Goal: Information Seeking & Learning: Learn about a topic

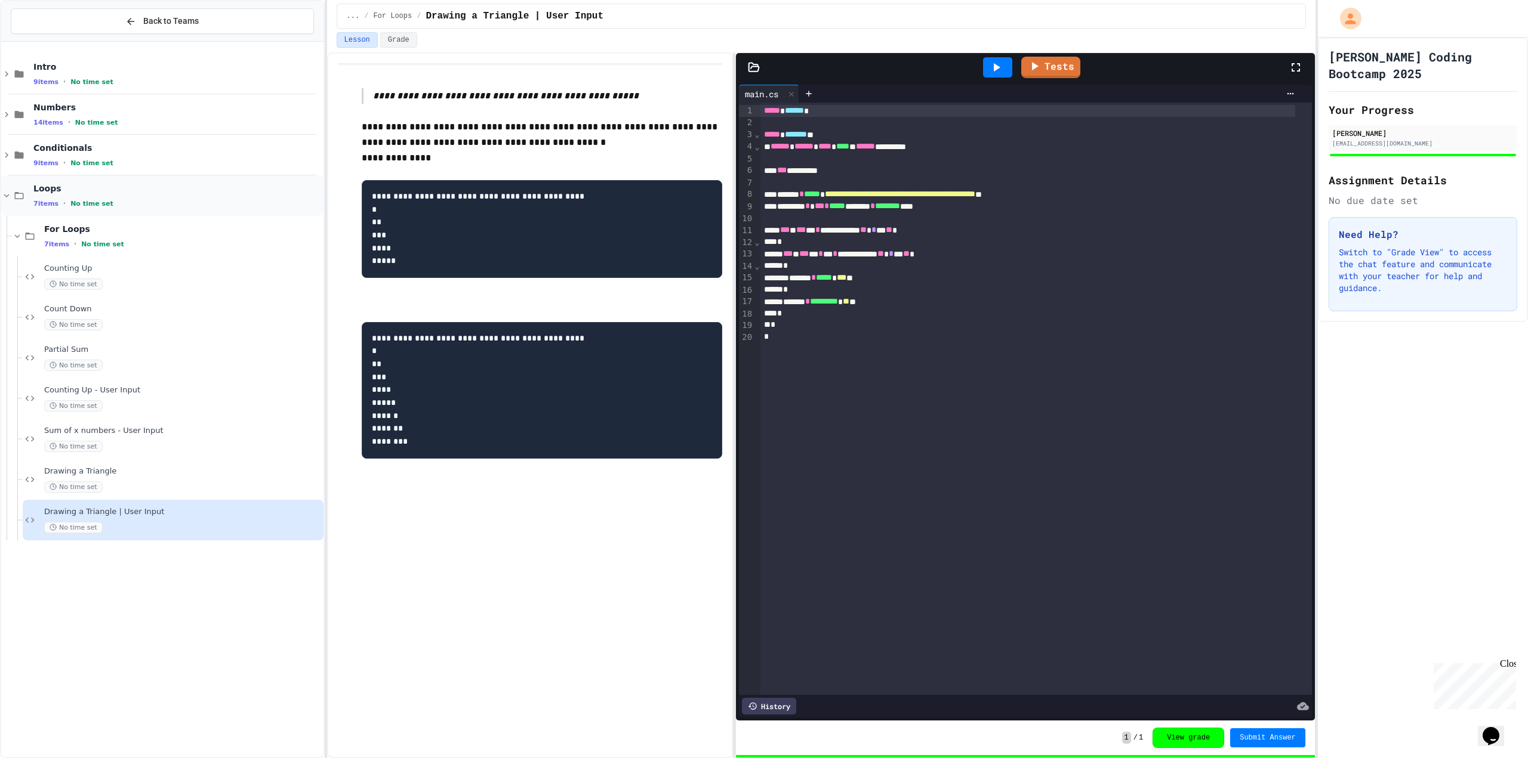
click at [8, 199] on icon at bounding box center [6, 195] width 11 height 11
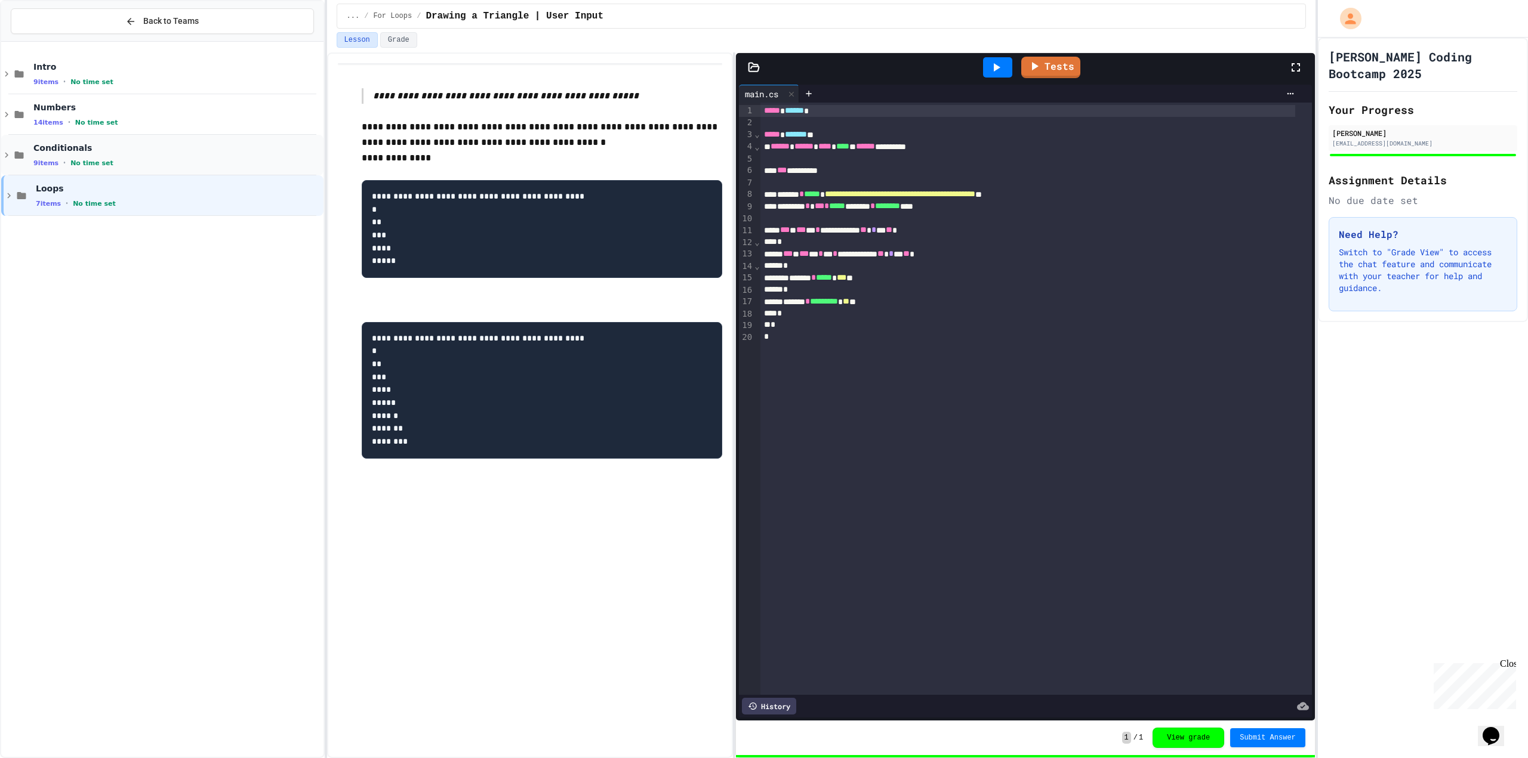
click at [18, 161] on div "Conditionals 9 items • No time set" at bounding box center [162, 155] width 322 height 41
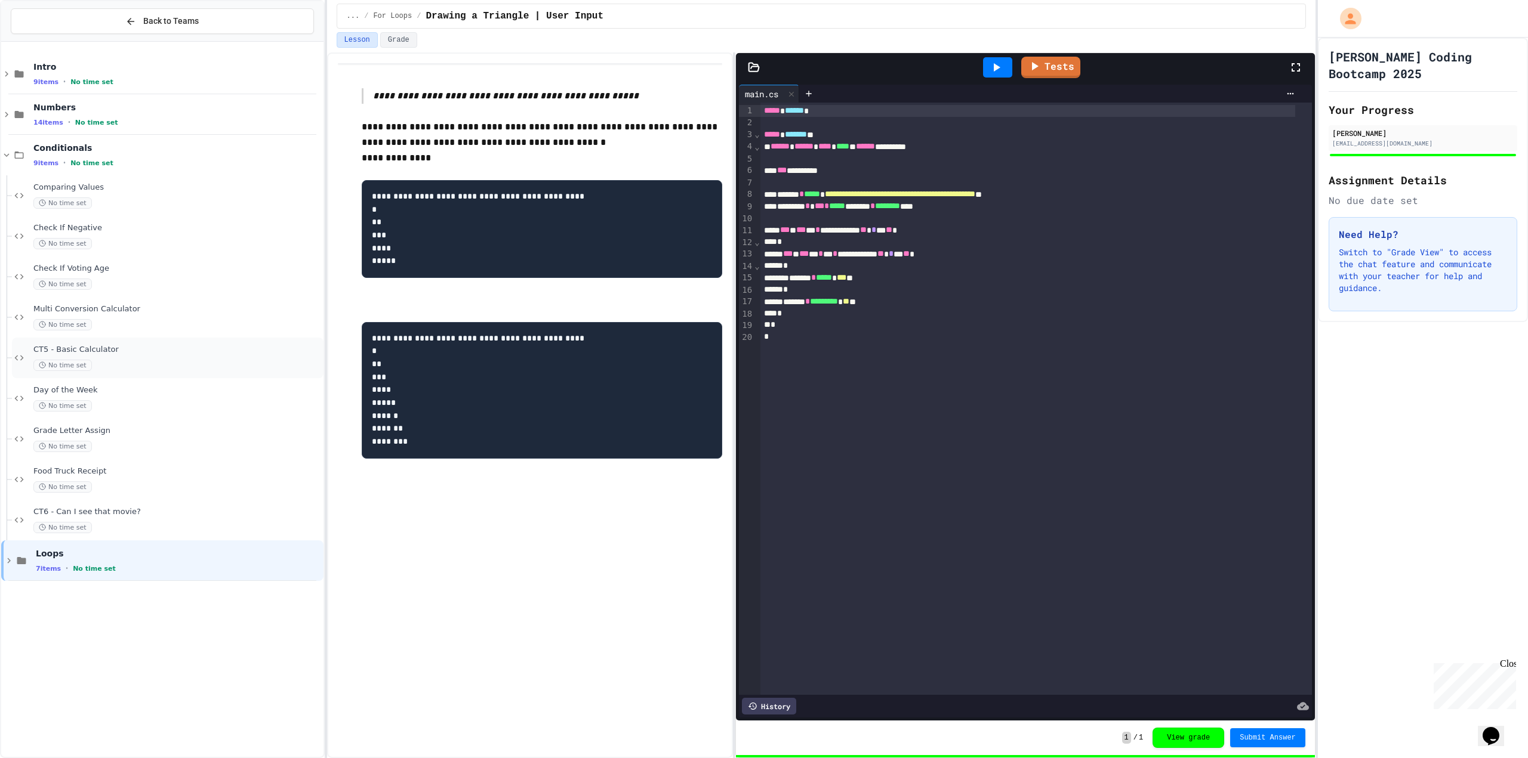
click at [100, 342] on div "CT5 - Basic Calculator No time set" at bounding box center [168, 358] width 312 height 41
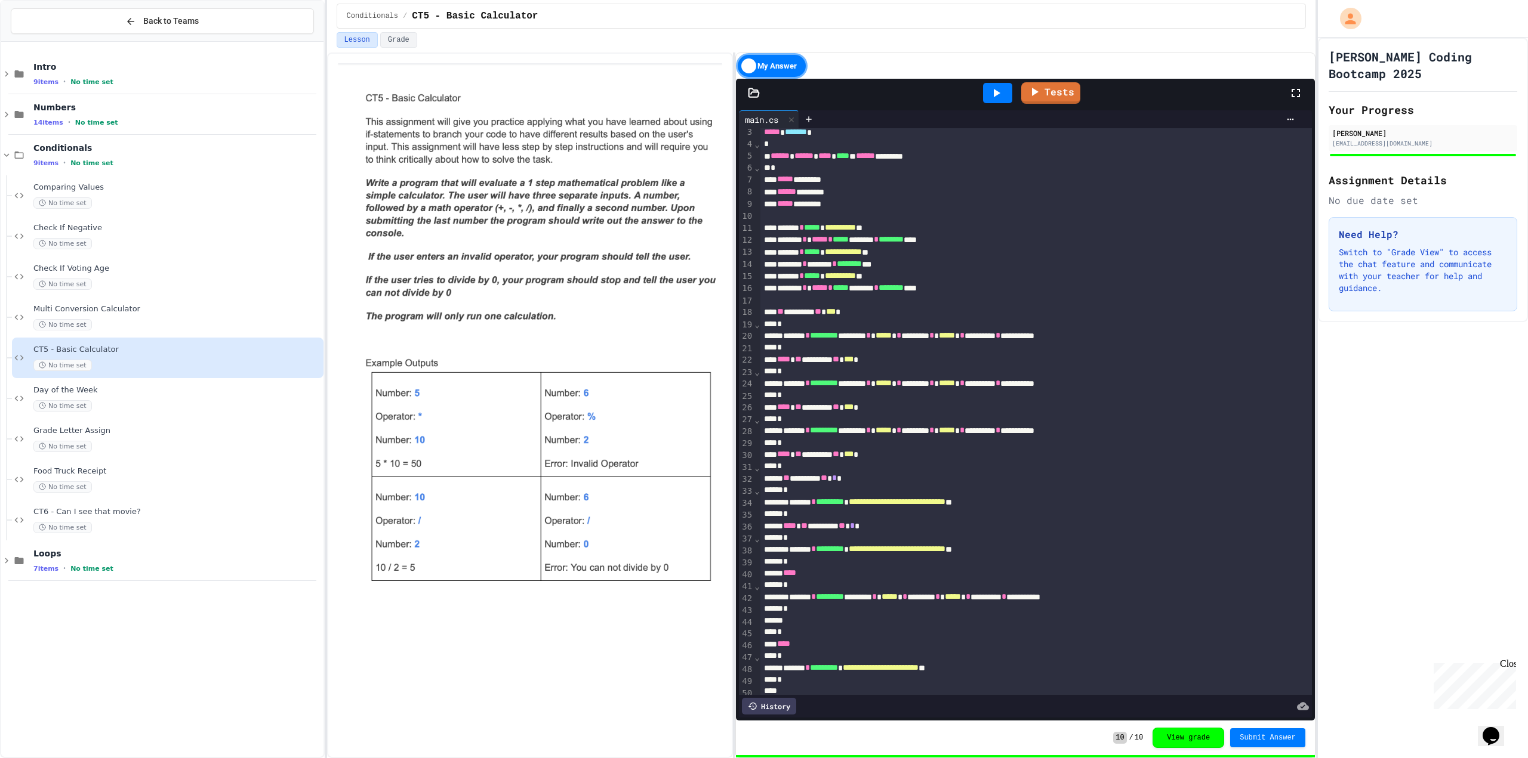
scroll to position [88, 0]
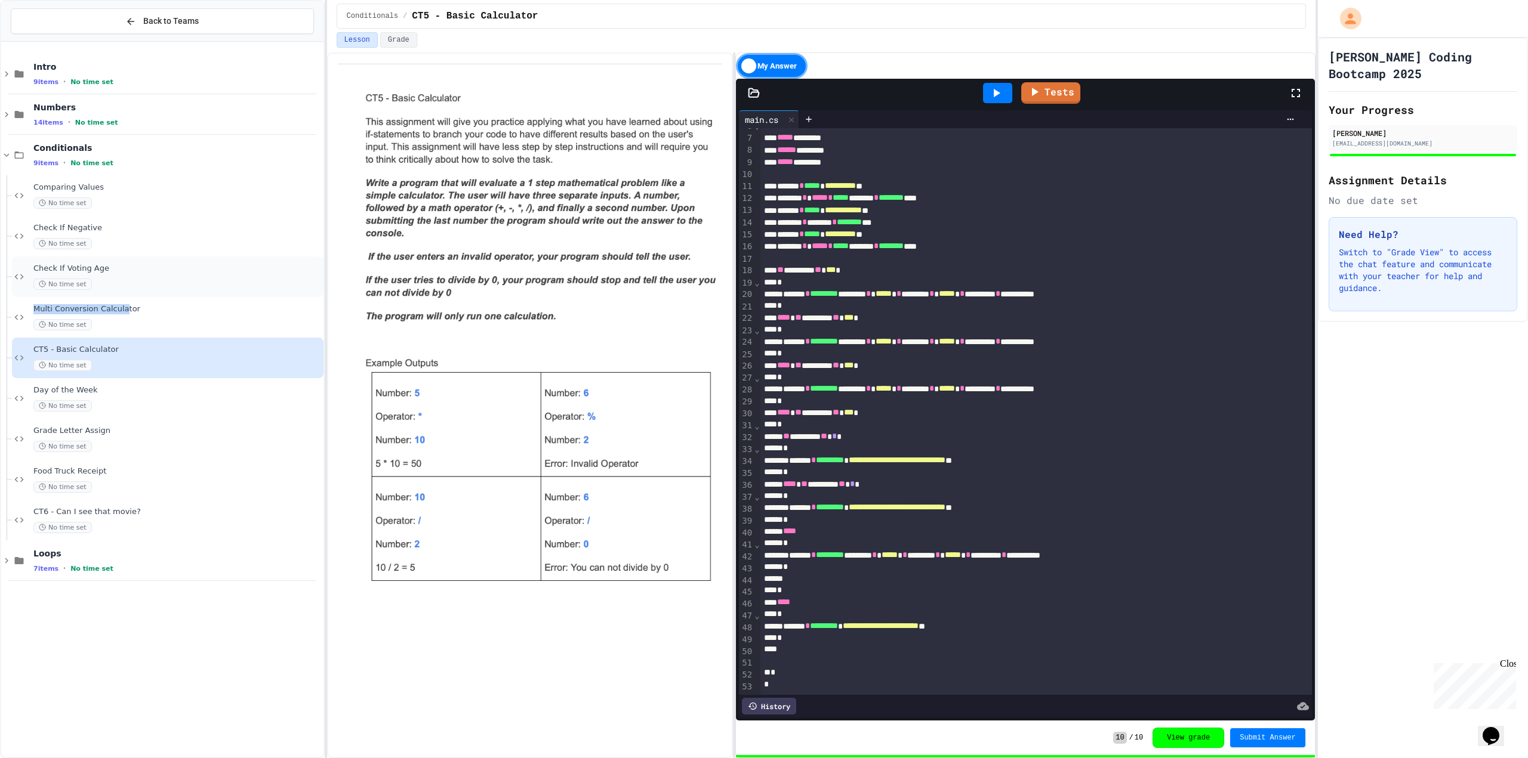
click at [116, 297] on div "Intro 9 items • No time set Numbers 14 items • No time set Conditionals 9 items…" at bounding box center [162, 318] width 322 height 542
click at [16, 150] on div "Conditionals 9 items • No time set" at bounding box center [162, 155] width 322 height 41
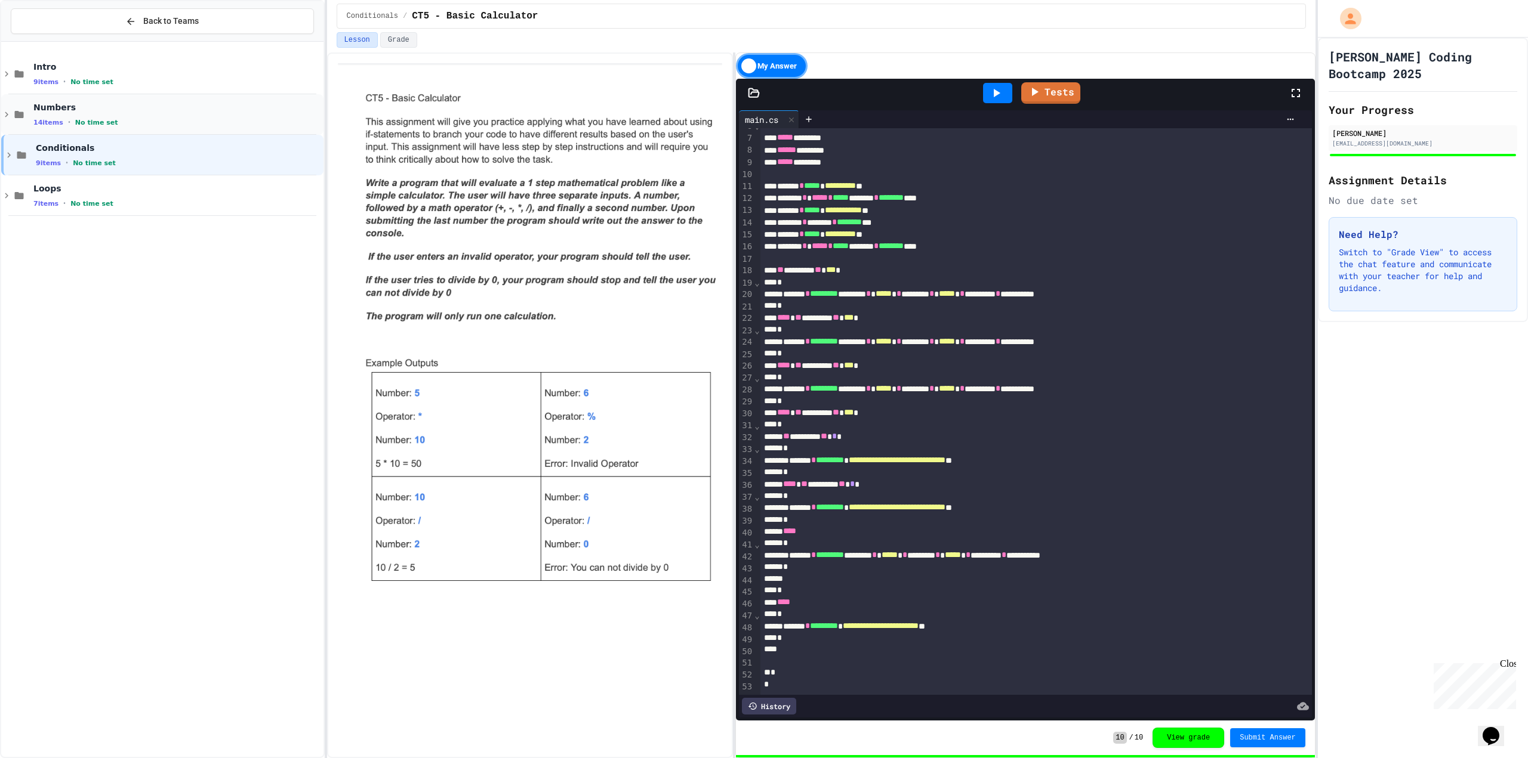
click at [123, 112] on span "Numbers" at bounding box center [177, 107] width 288 height 11
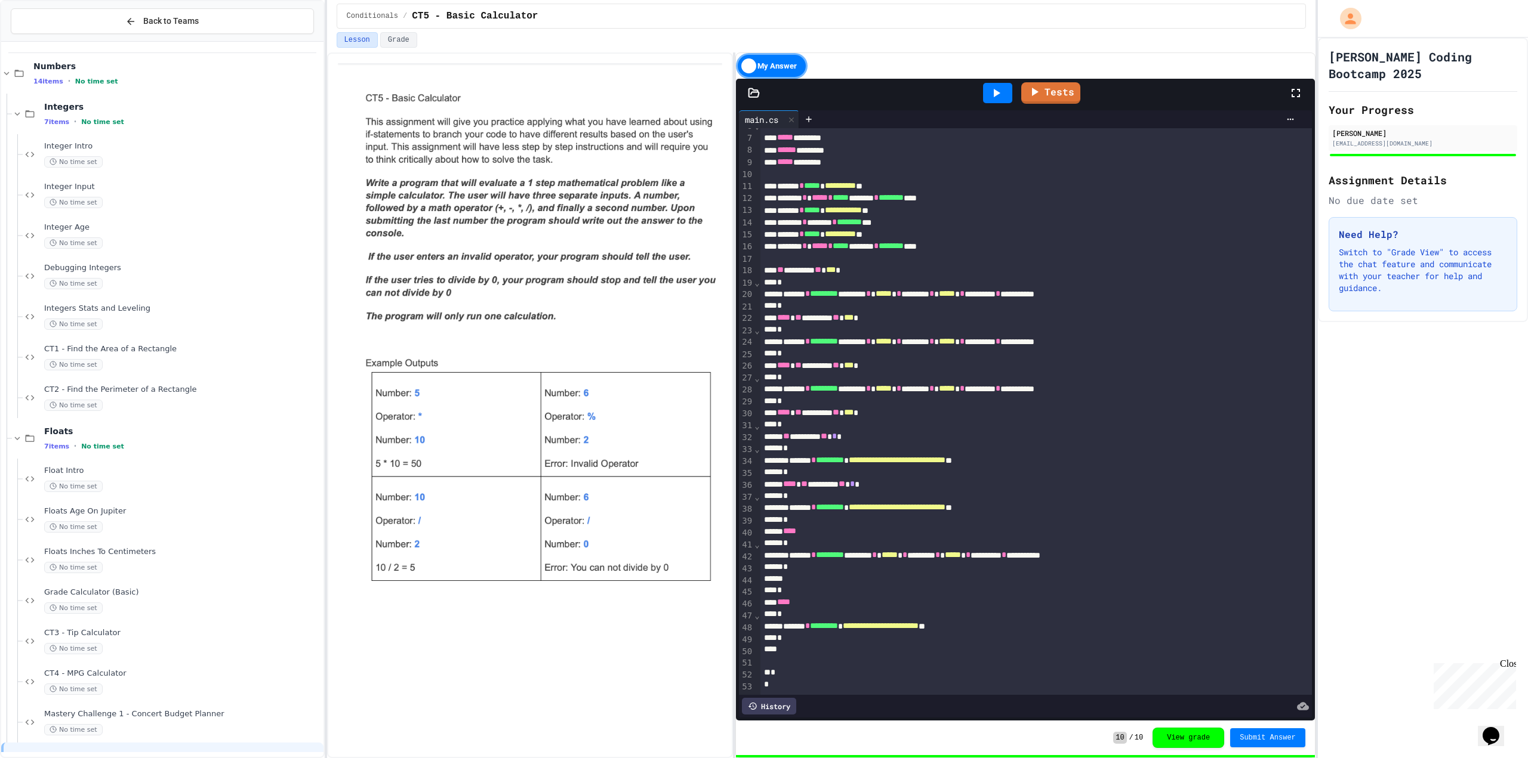
scroll to position [120, 0]
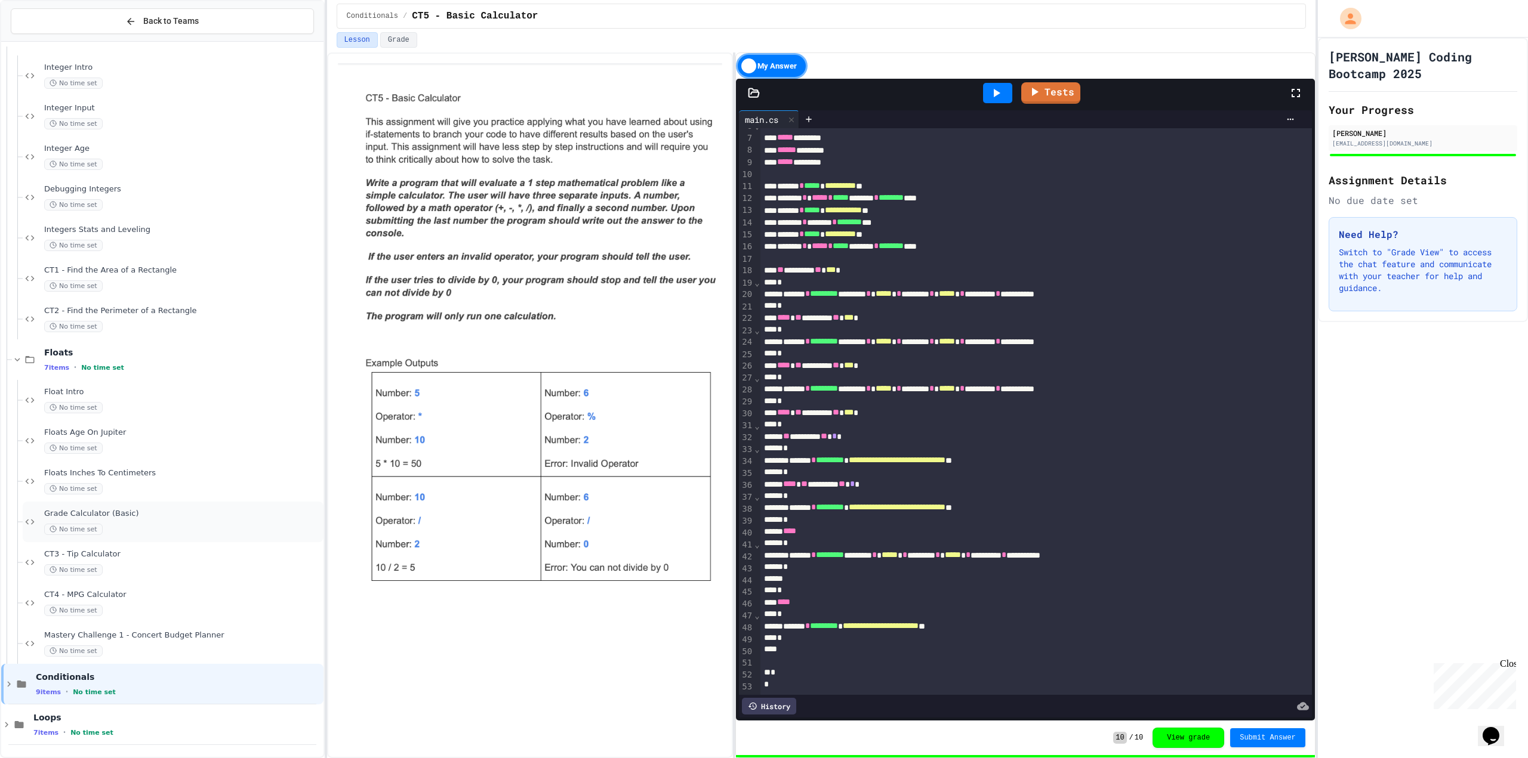
click at [107, 530] on div "No time set" at bounding box center [182, 529] width 277 height 11
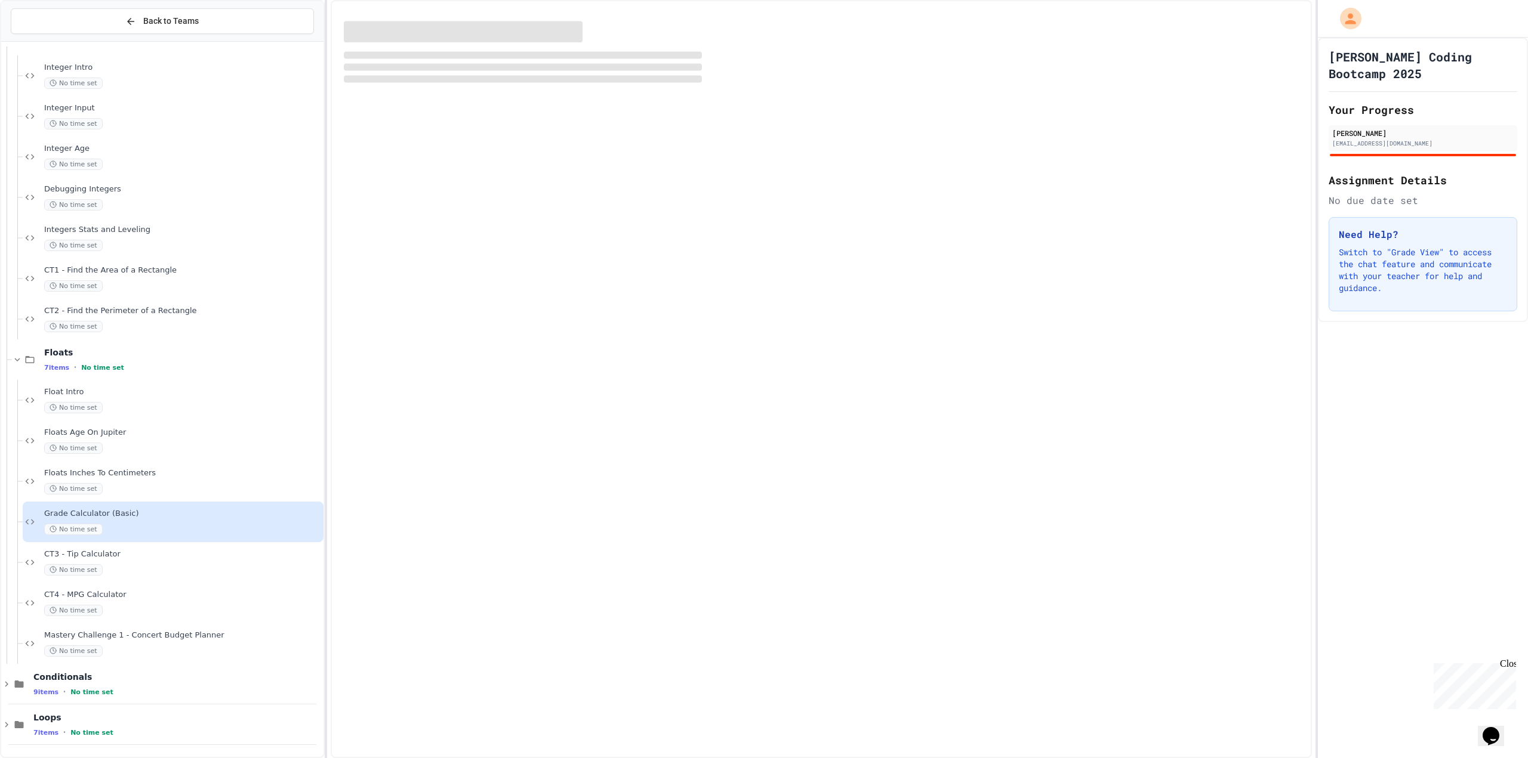
scroll to position [106, 0]
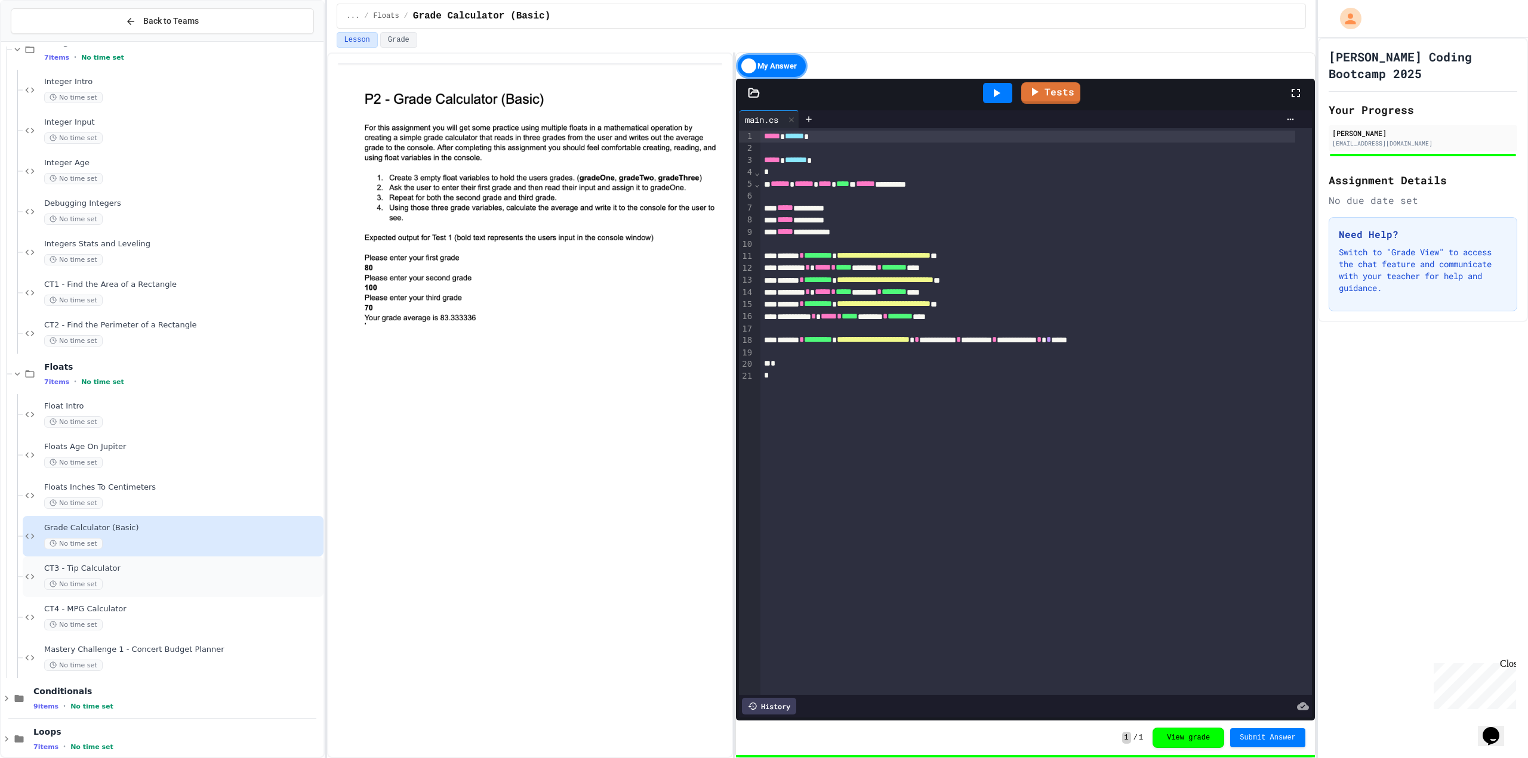
click at [129, 568] on span "CT3 - Tip Calculator" at bounding box center [182, 569] width 277 height 10
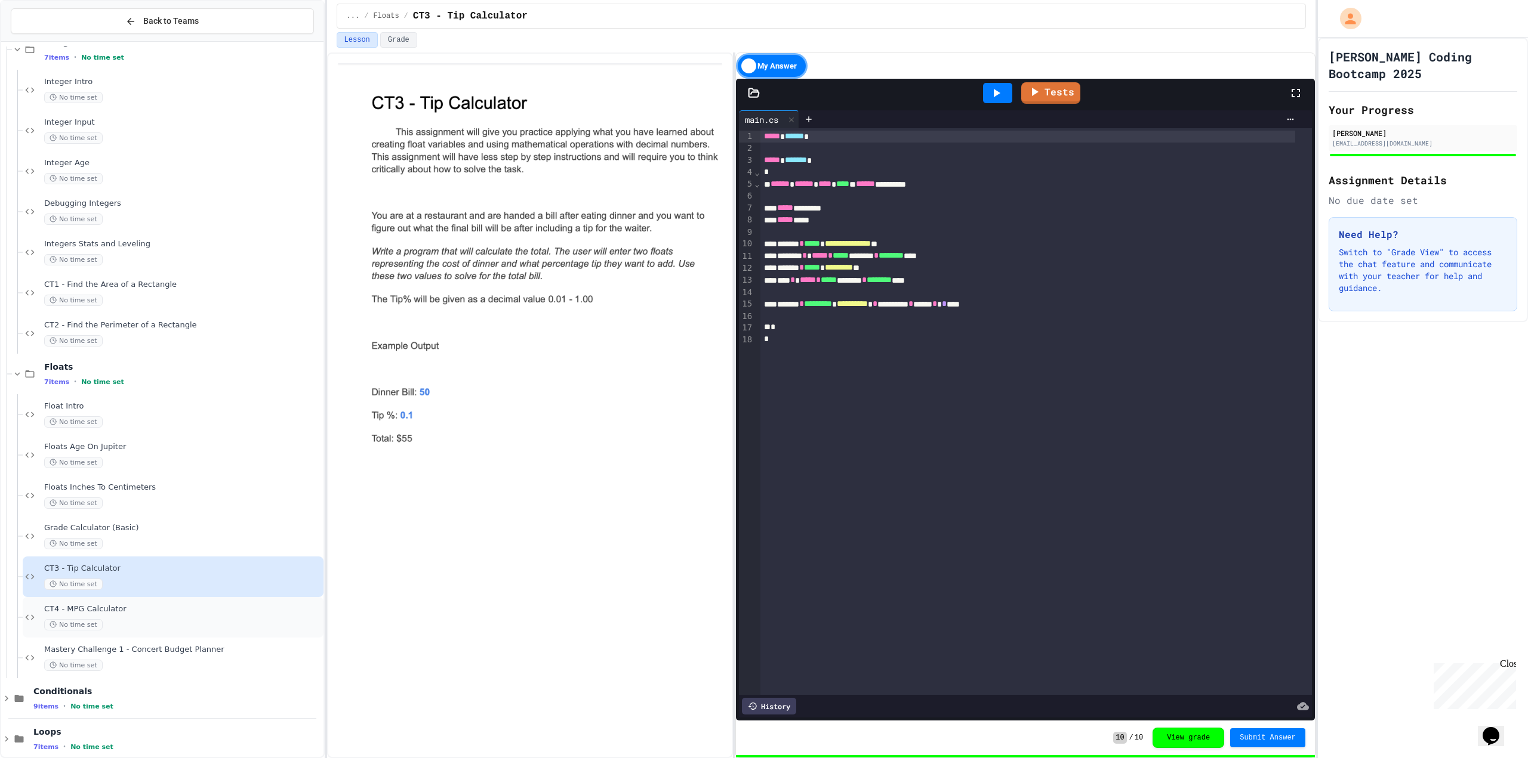
click at [234, 607] on span "CT4 - MPG Calculator" at bounding box center [182, 610] width 277 height 10
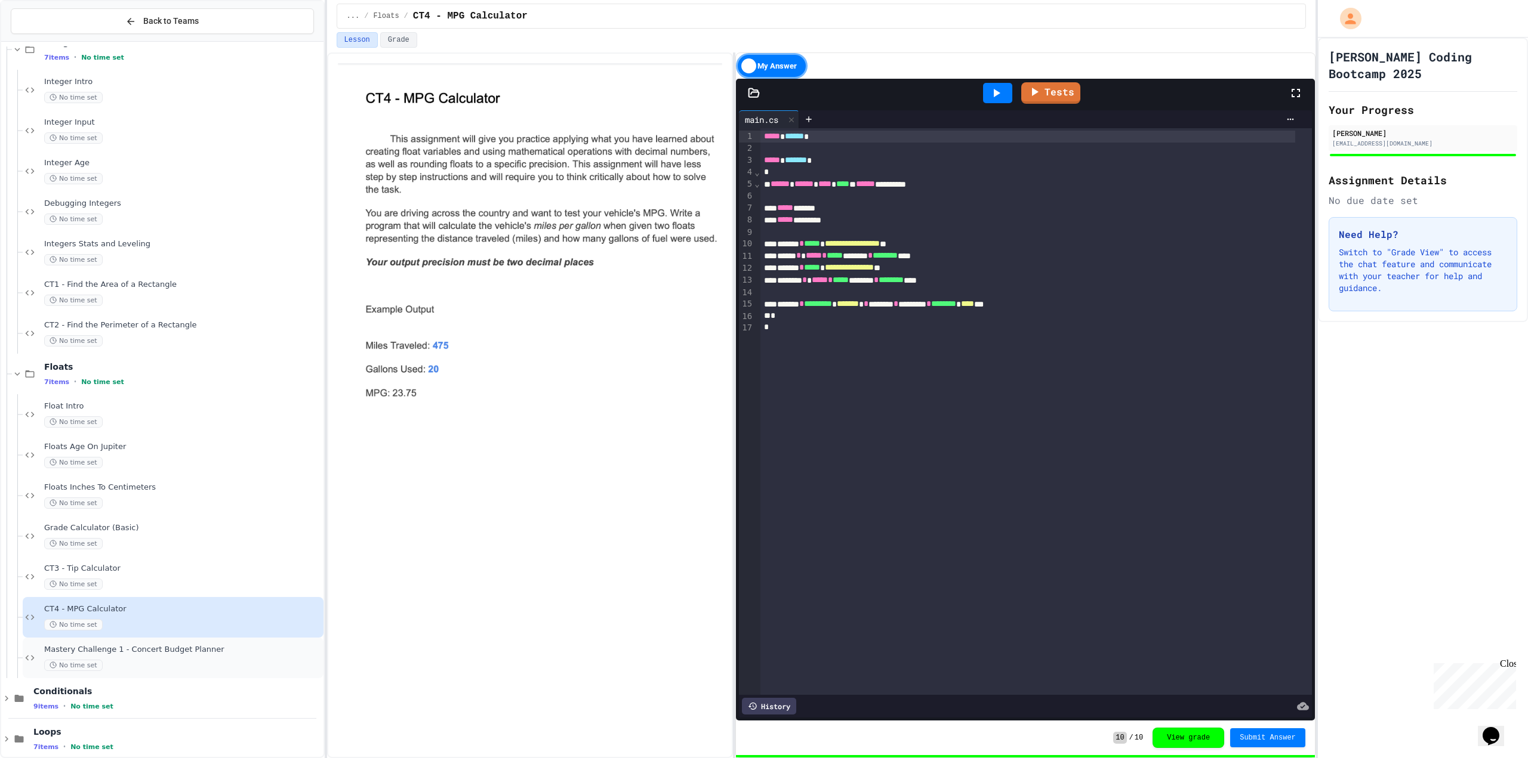
click at [163, 647] on span "Mastery Challenge 1 - Concert Budget Planner" at bounding box center [182, 650] width 277 height 10
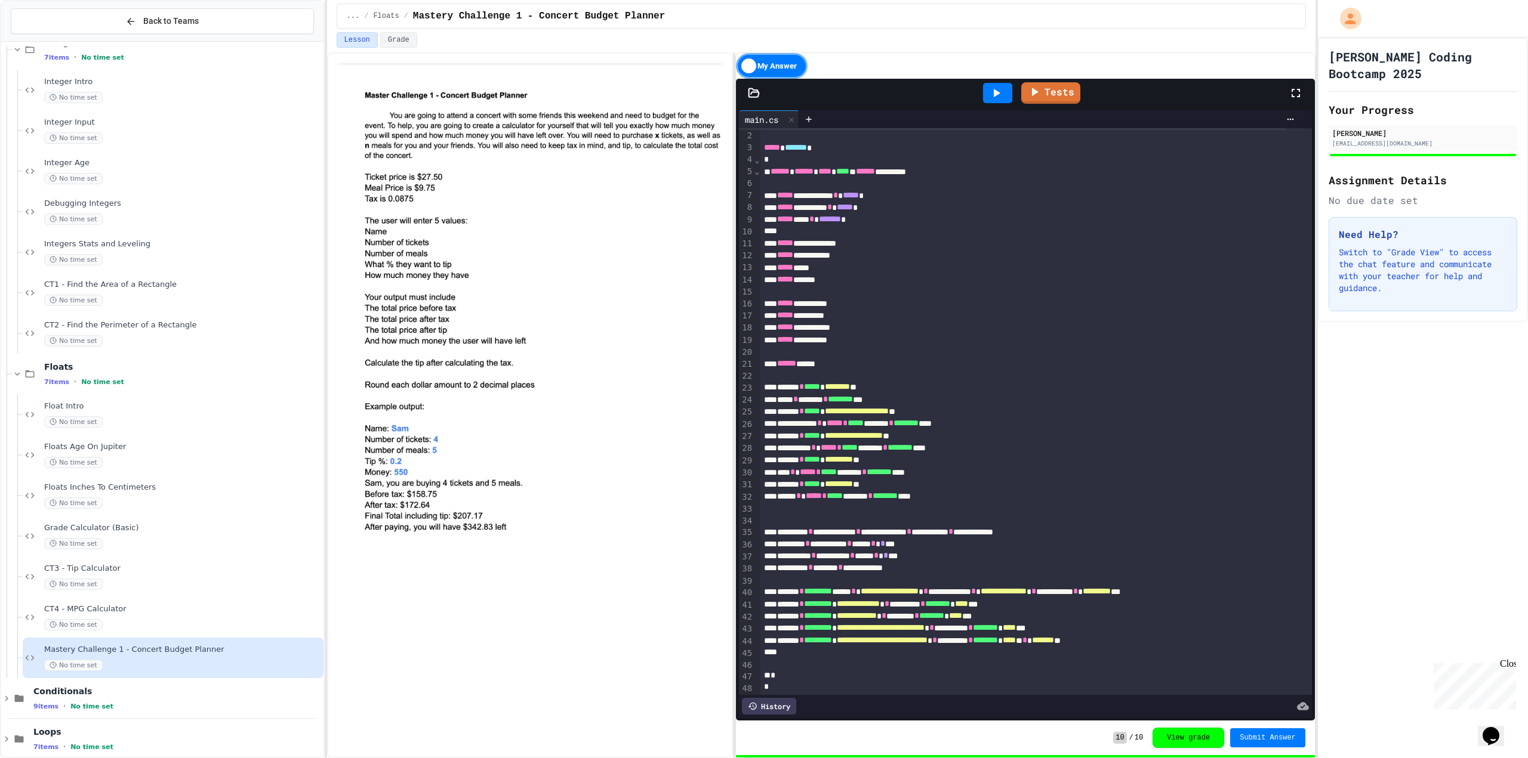
scroll to position [33, 0]
